Goal: Check status

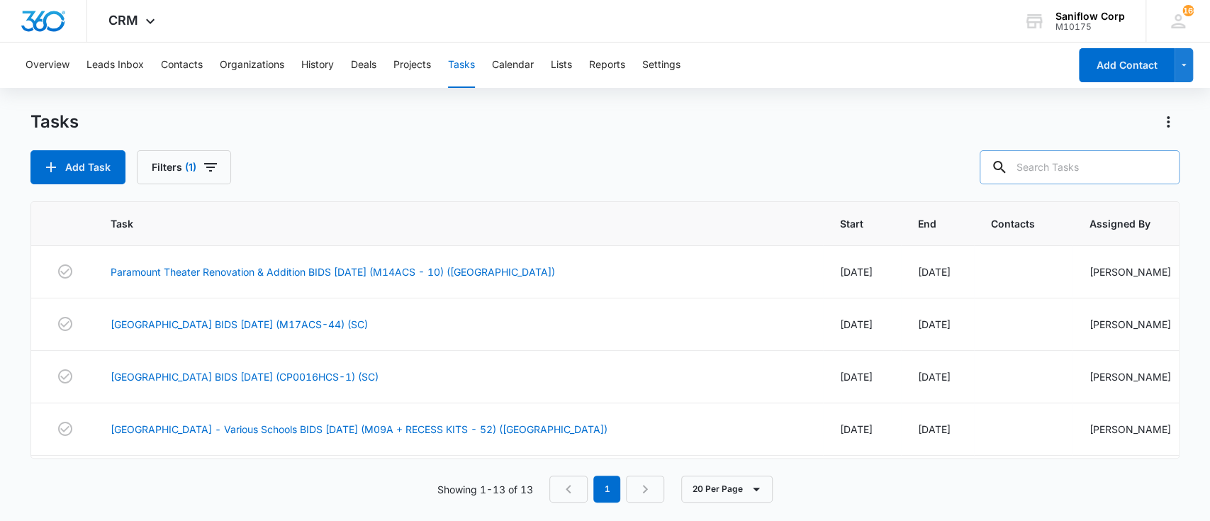
click at [1143, 167] on input "text" at bounding box center [1080, 167] width 200 height 34
type input "([GEOGRAPHIC_DATA])"
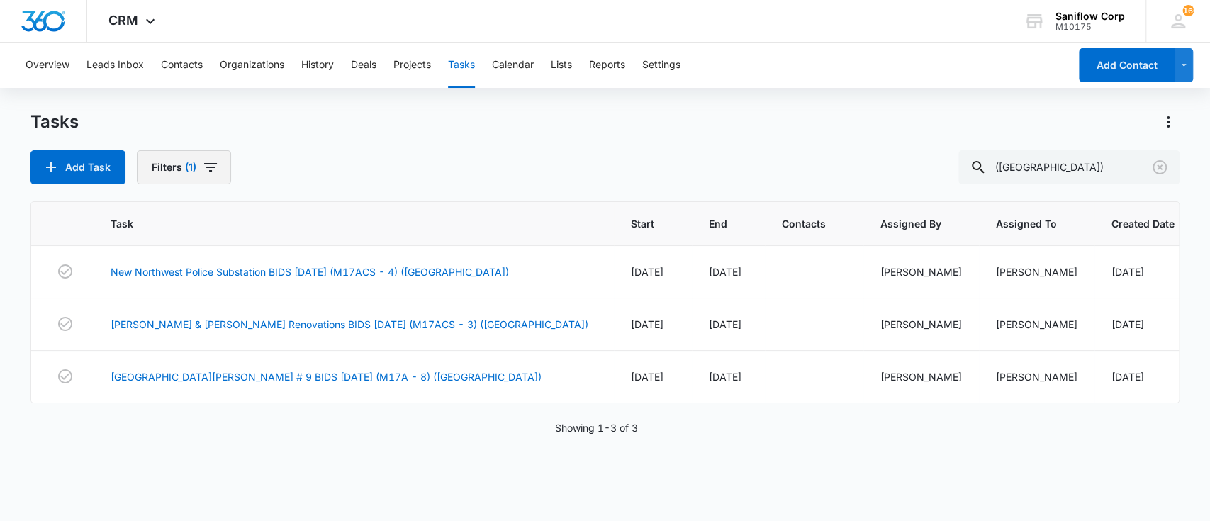
click at [227, 160] on button "Filters (1)" at bounding box center [184, 167] width 94 height 34
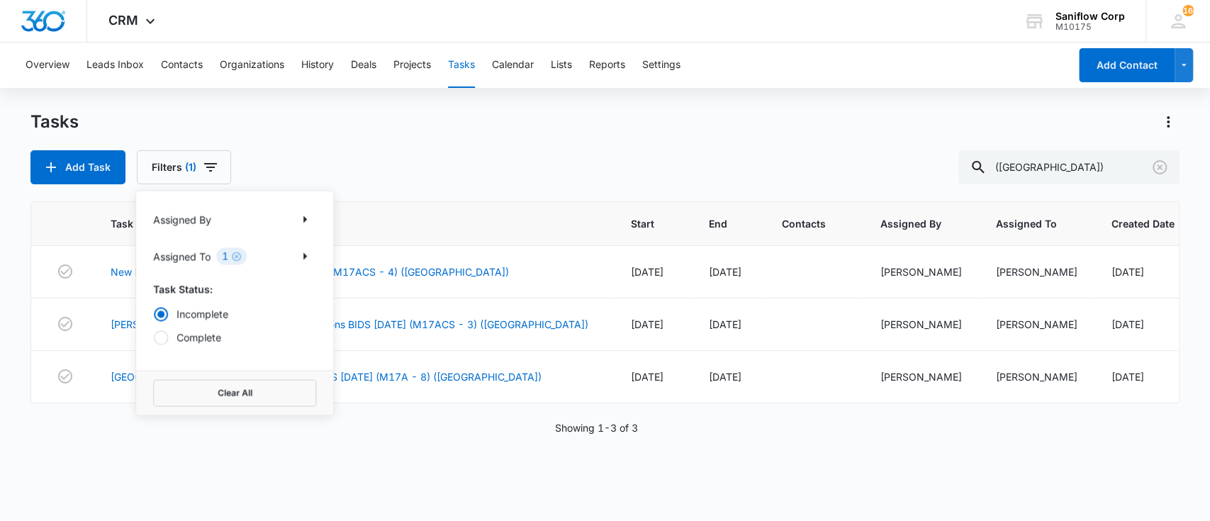
click at [216, 335] on label "Complete" at bounding box center [234, 337] width 163 height 15
click at [154, 337] on input "Complete" at bounding box center [153, 337] width 1 height 1
radio input "false"
radio input "true"
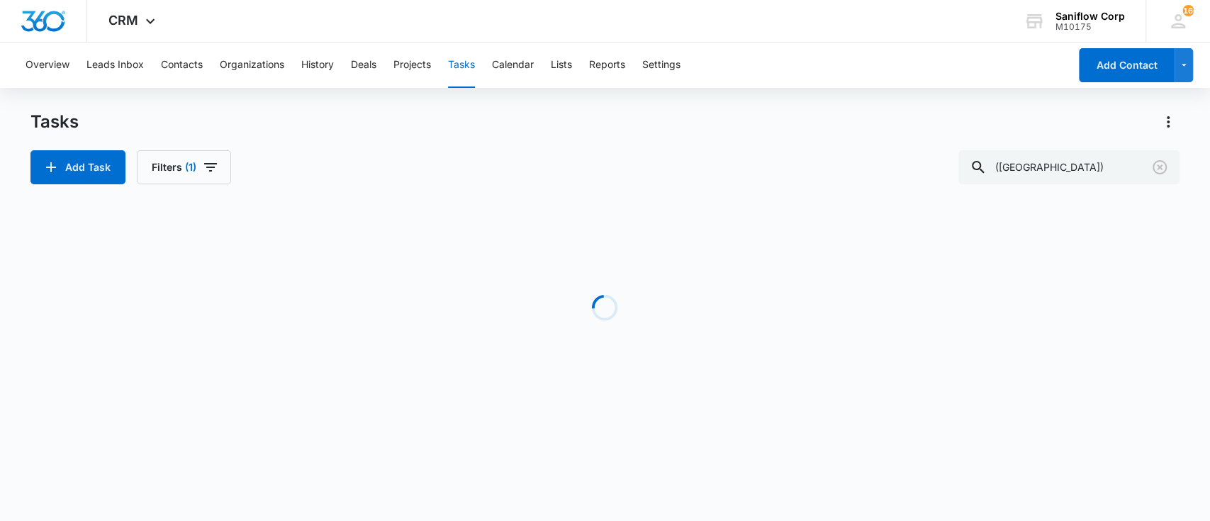
click at [366, 159] on div "Add Task Filters (1) ([GEOGRAPHIC_DATA])" at bounding box center [605, 167] width 1150 height 34
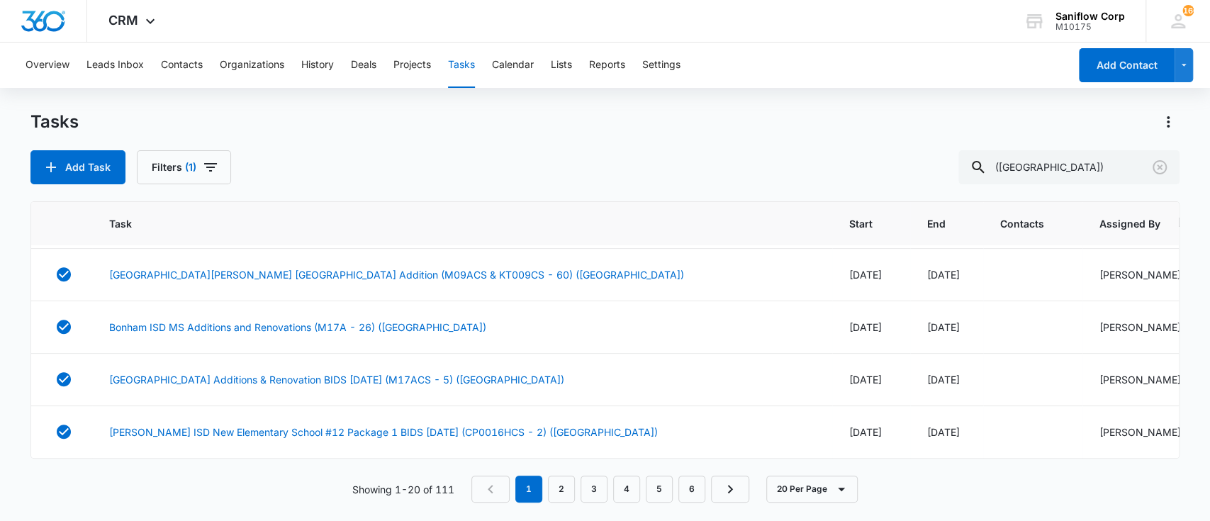
scroll to position [976, 1]
click at [415, 425] on link "[PERSON_NAME] ISD New Elementary School #12 Package 1 BIDS [DATE] (CP0016HCS - …" at bounding box center [383, 432] width 549 height 15
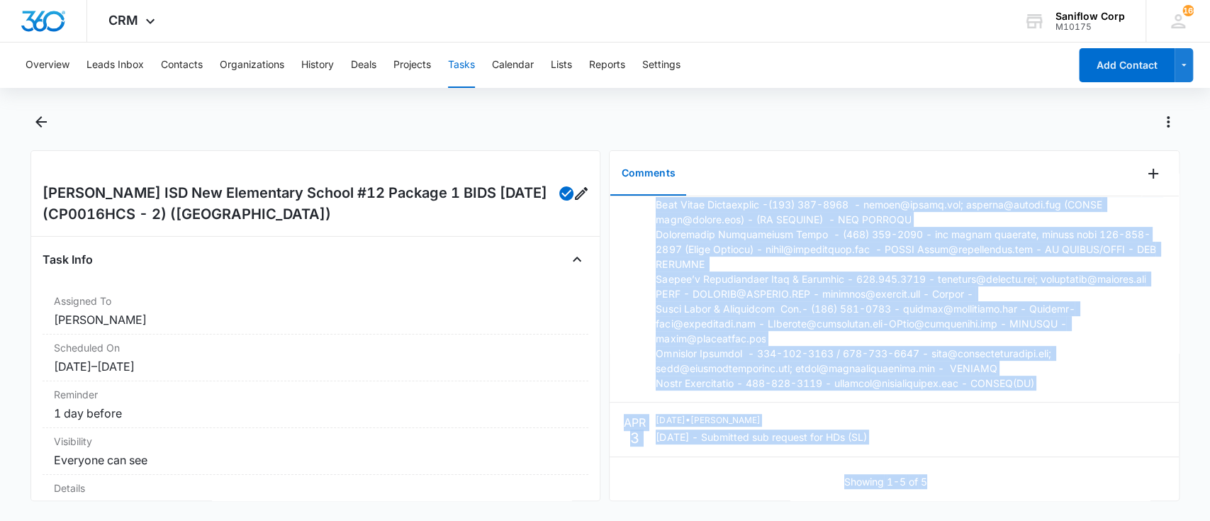
scroll to position [381, 0]
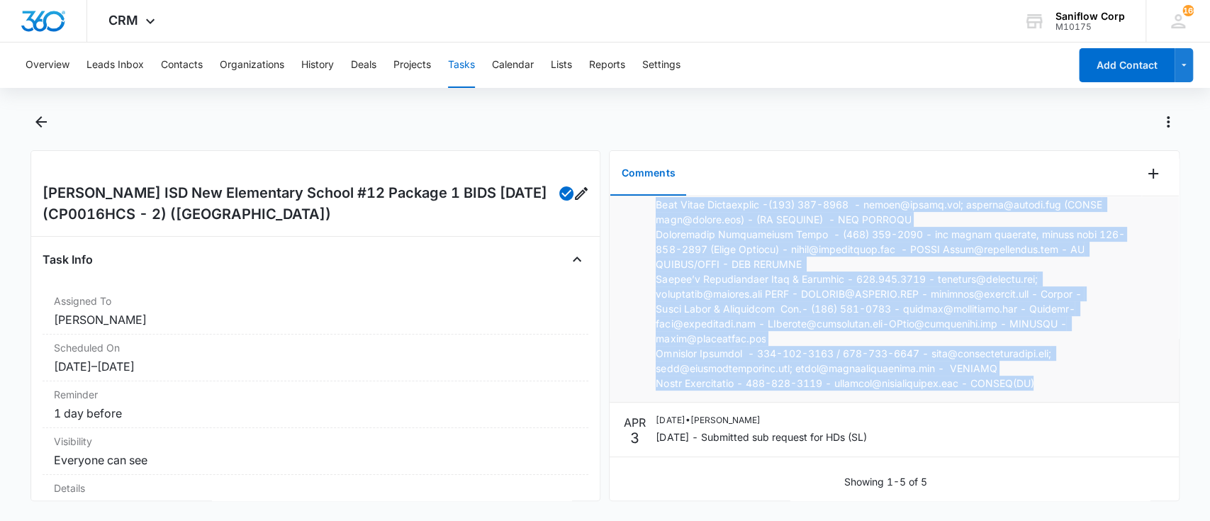
drag, startPoint x: 710, startPoint y: 224, endPoint x: 1082, endPoint y: 367, distance: 398.9
click at [1082, 367] on p at bounding box center [899, 234] width 486 height 313
copy p "Leonardo from Specialties Direct - lyepez@specialtiesdirect.com - asked for quo…"
